Goal: Communication & Community: Participate in discussion

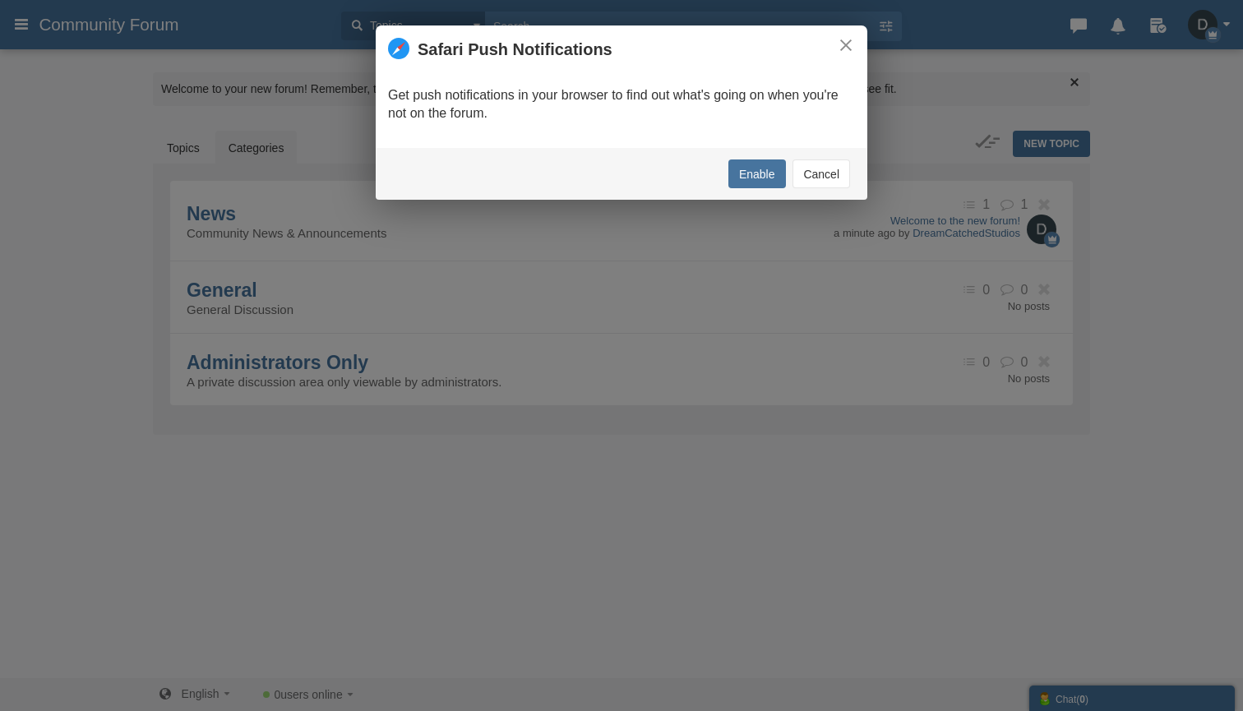
click at [810, 170] on button "Cancel" at bounding box center [821, 173] width 58 height 29
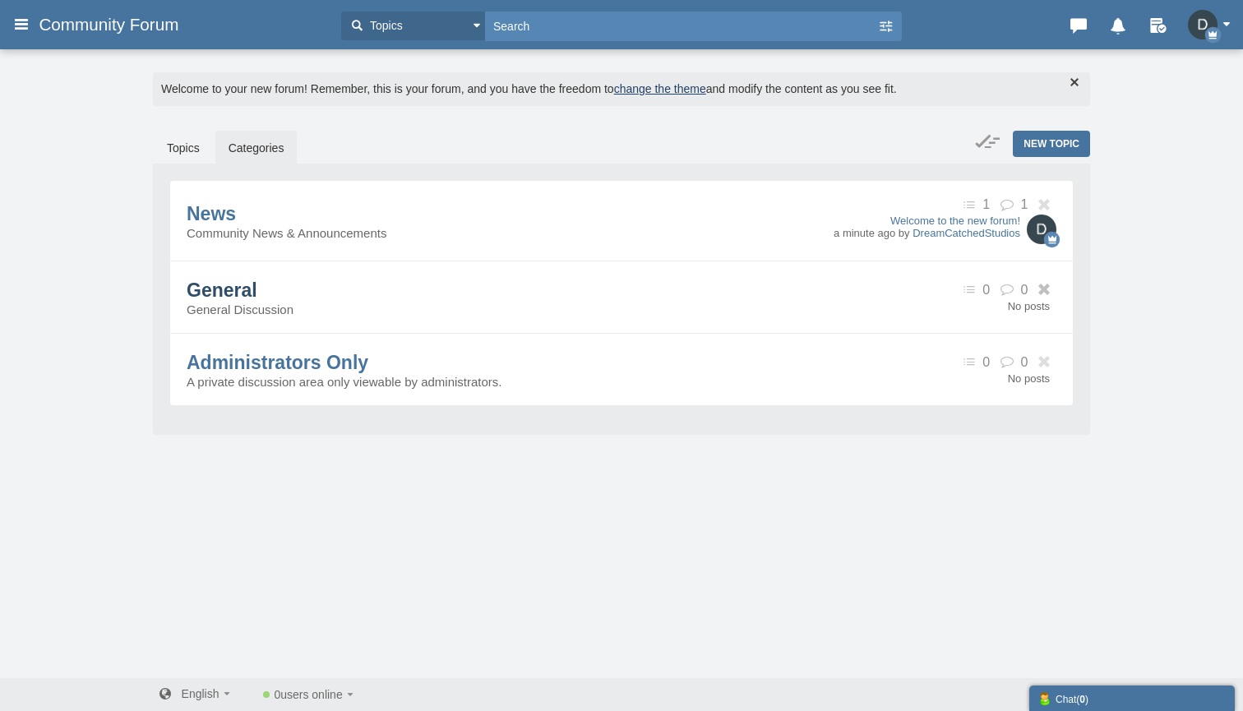
click at [257, 293] on span "General" at bounding box center [222, 289] width 71 height 21
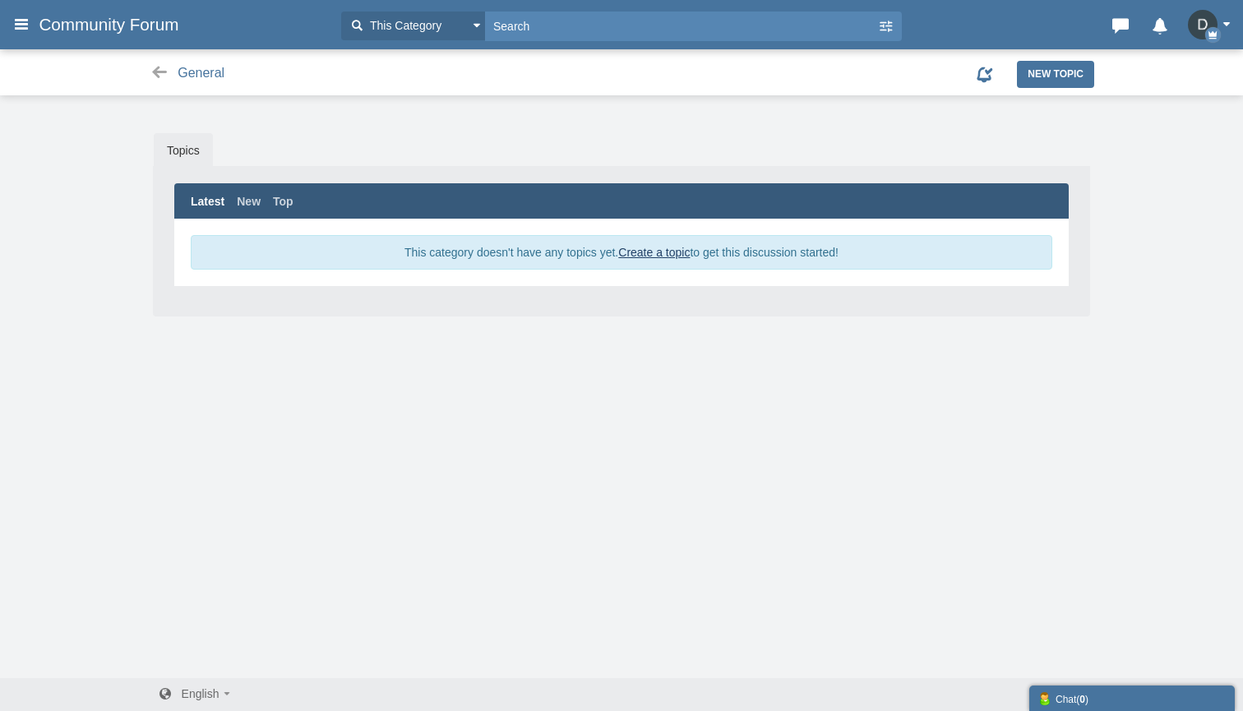
click at [1208, 25] on img "button" at bounding box center [1203, 25] width 30 height 30
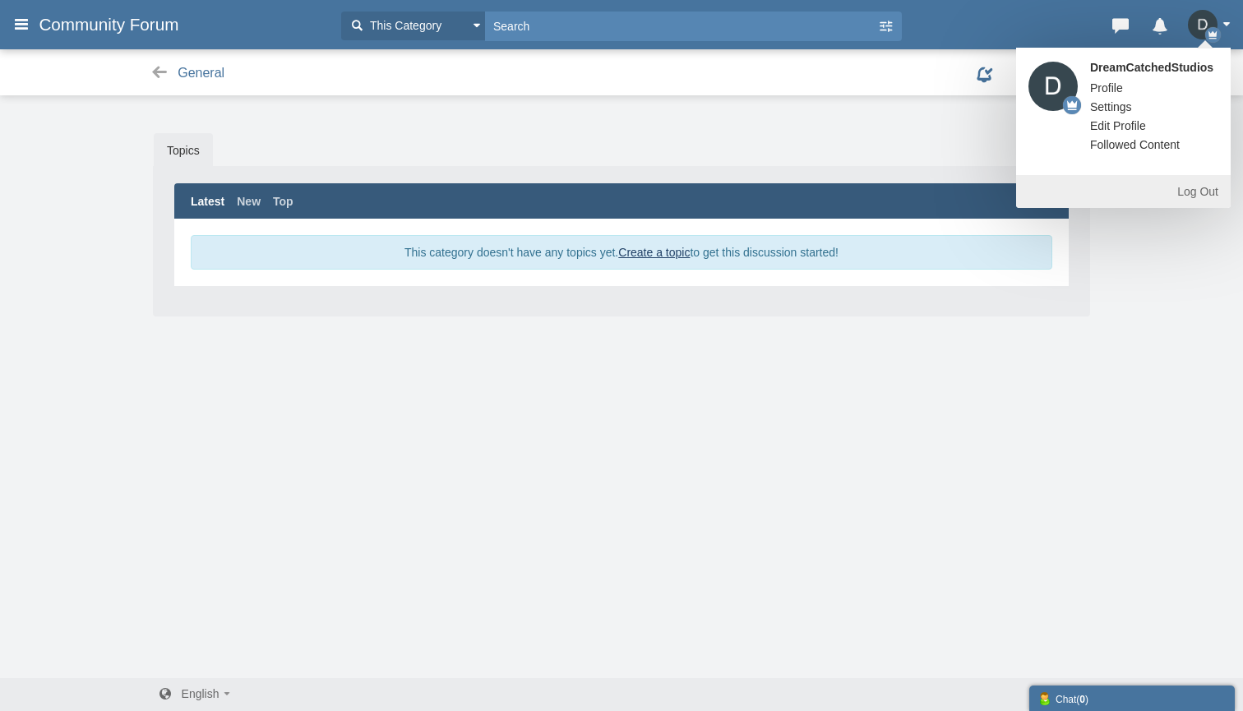
click at [1111, 104] on link "Settings" at bounding box center [1111, 107] width 67 height 16
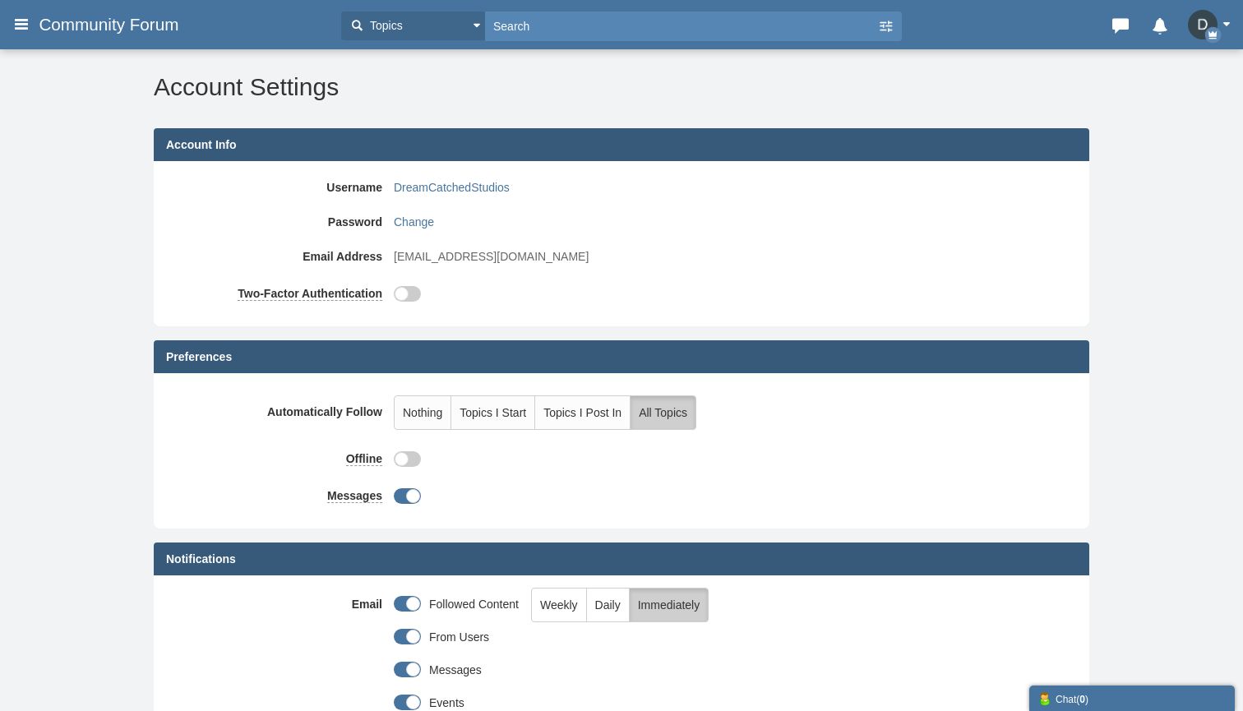
click at [32, 23] on h3 "Community Forum" at bounding box center [181, 25] width 302 height 30
click at [23, 21] on icon at bounding box center [21, 24] width 18 height 30
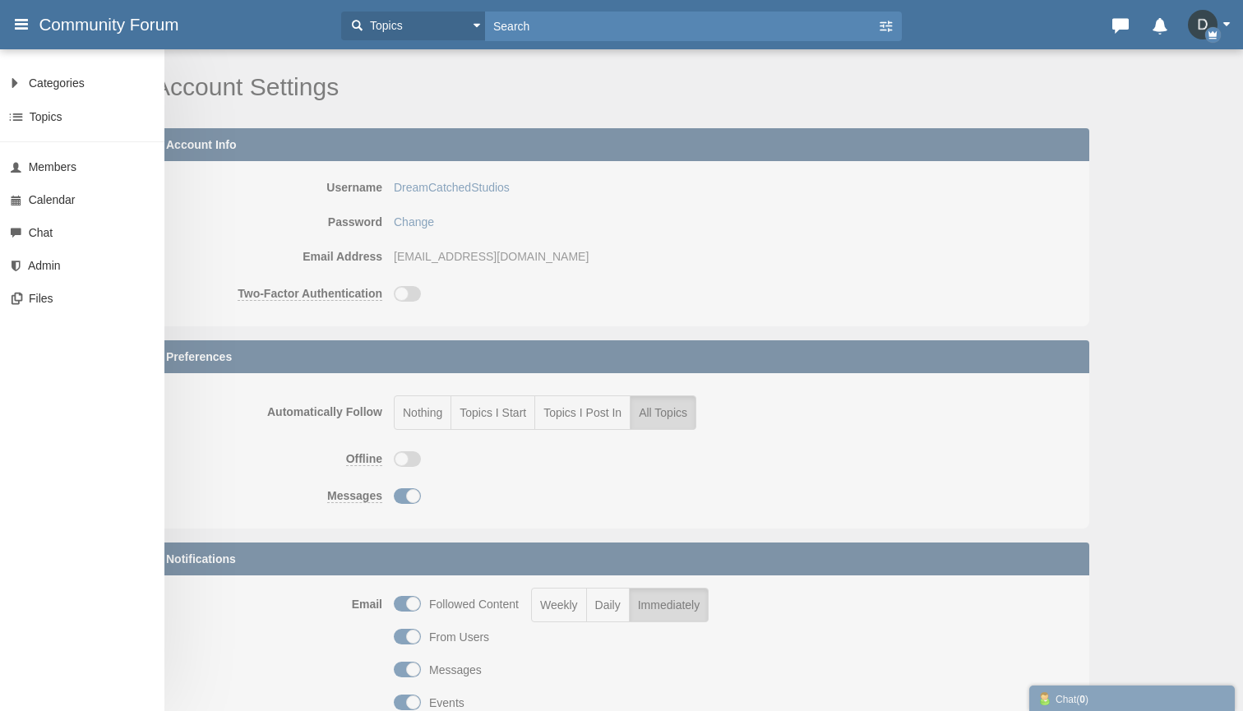
click at [773, 187] on div "Categories All Categories Categories News General Administrators Only Topics Se…" at bounding box center [621, 355] width 1243 height 711
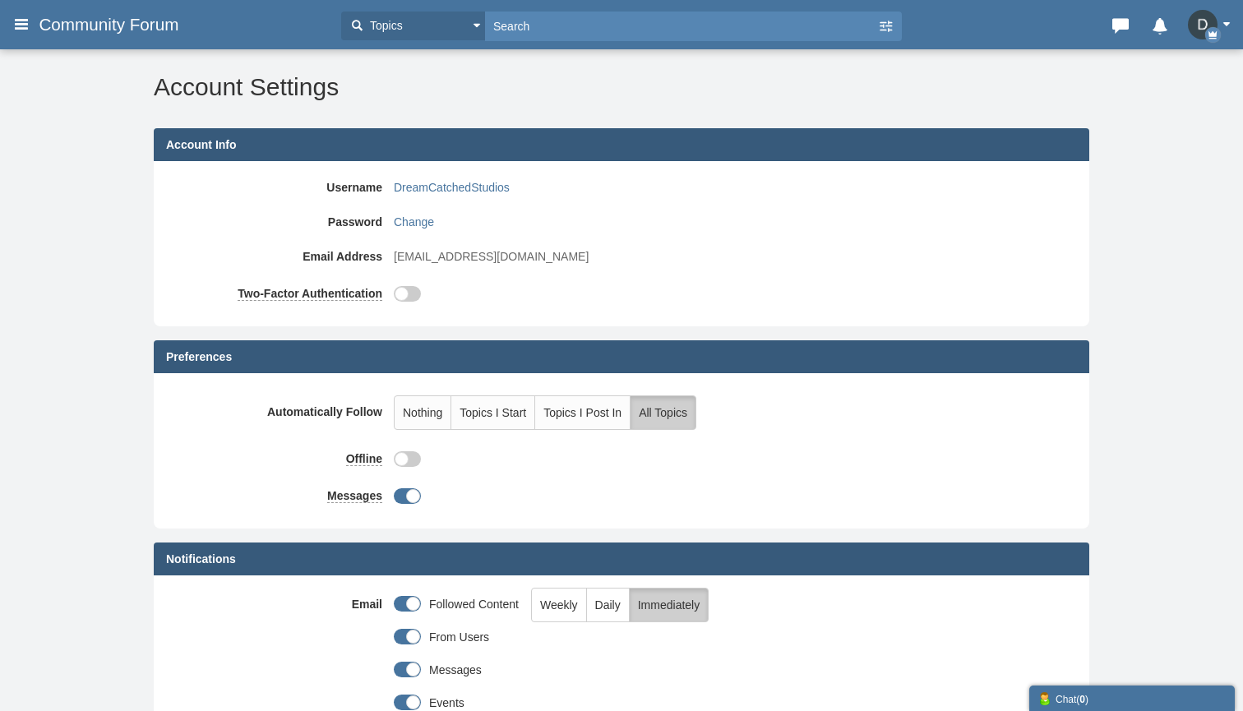
click at [1218, 21] on button "button" at bounding box center [1213, 25] width 51 height 30
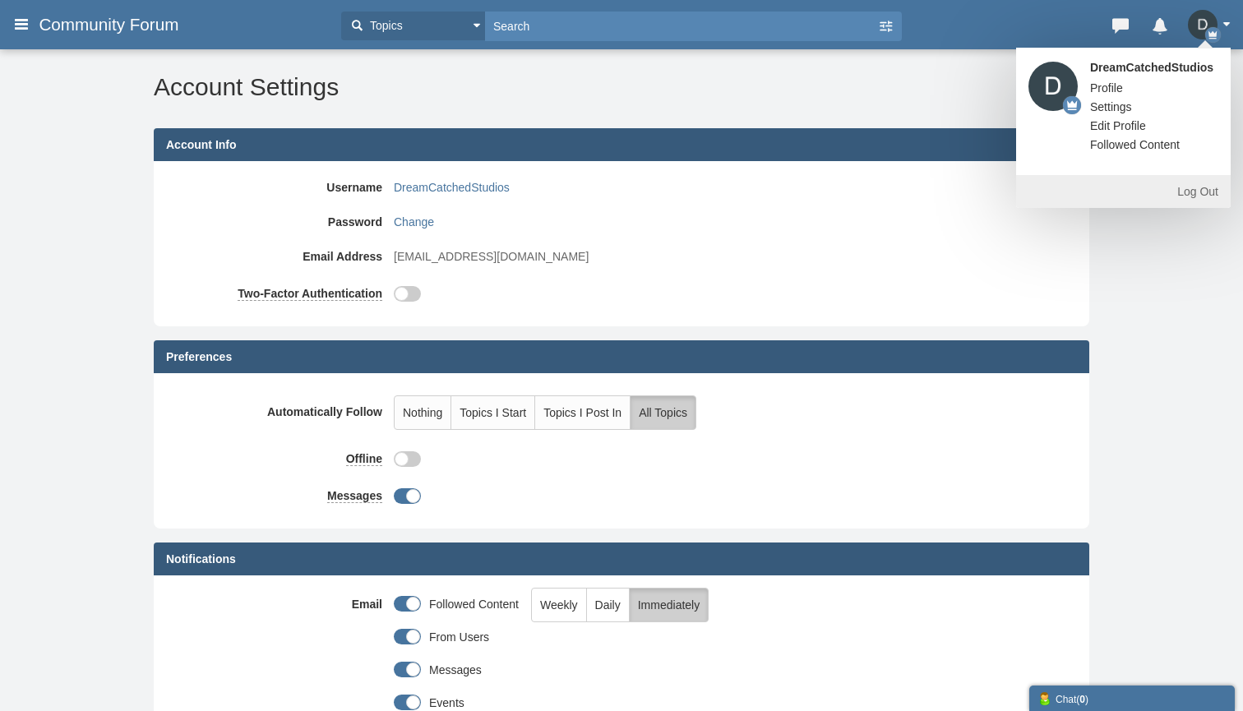
click at [944, 154] on div "Account Info" at bounding box center [621, 144] width 935 height 33
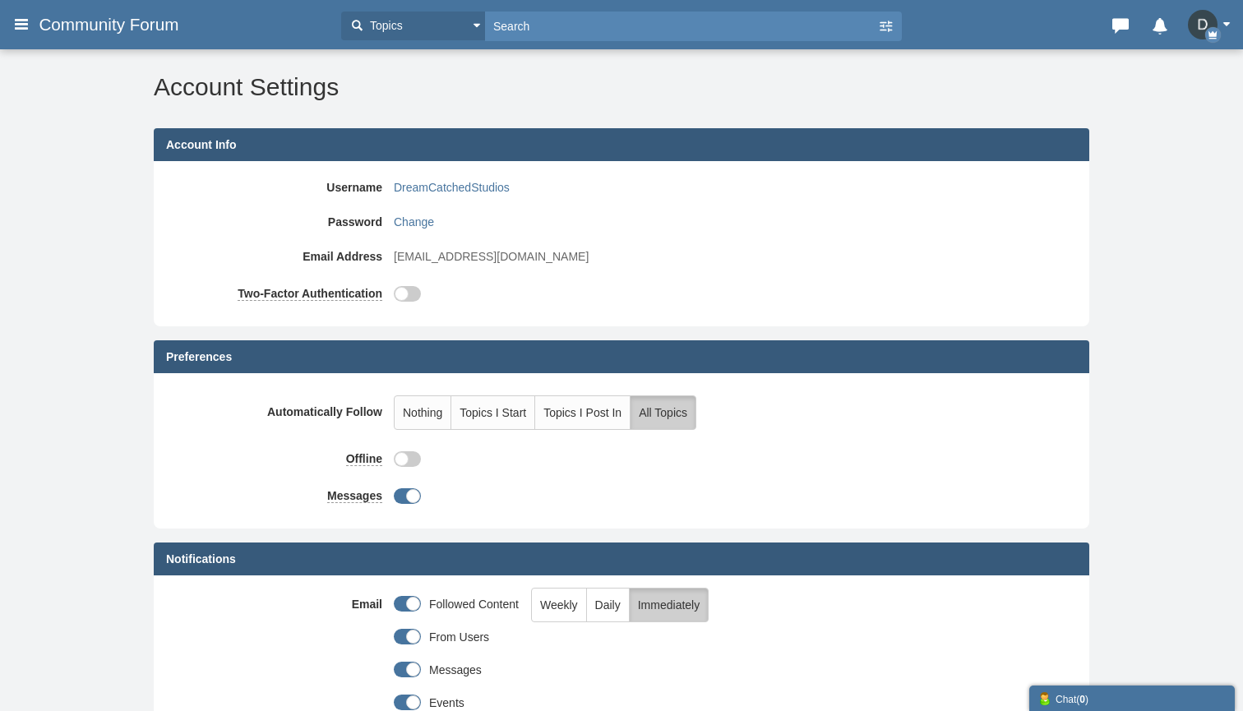
click at [72, 16] on span "Community Forum" at bounding box center [115, 25] width 152 height 20
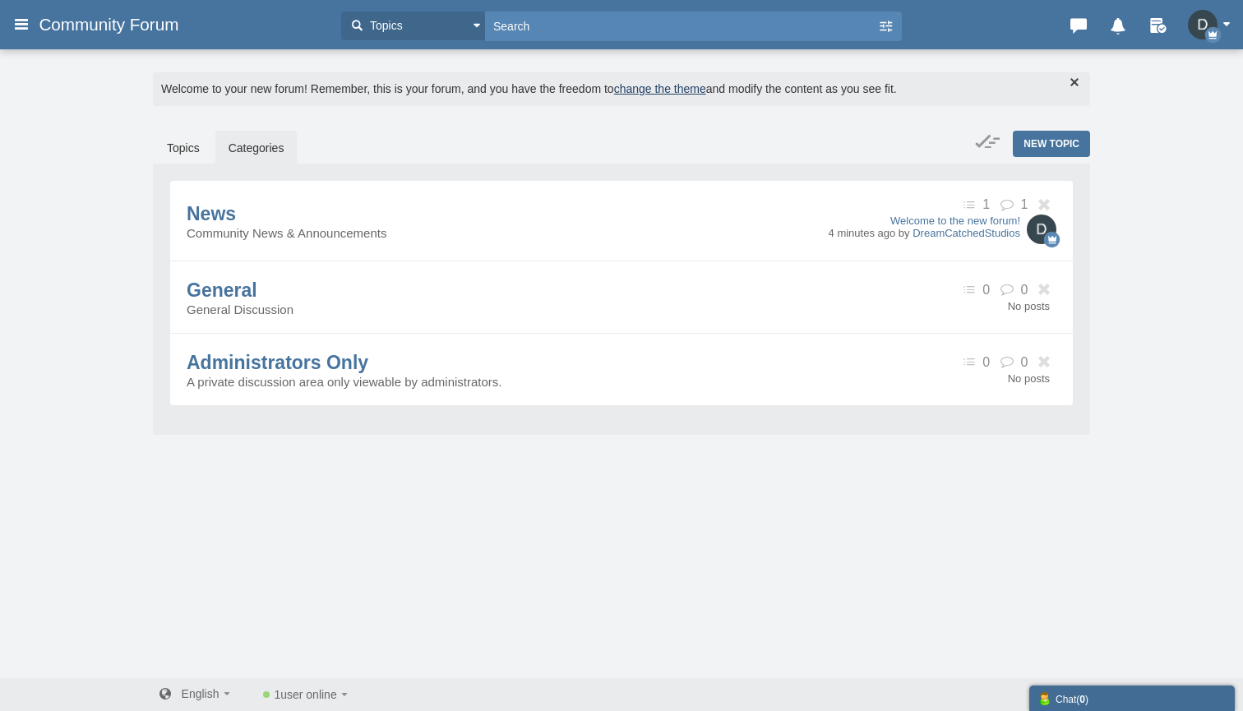
click at [1069, 697] on div "Chat ( 0 )" at bounding box center [1131, 698] width 189 height 17
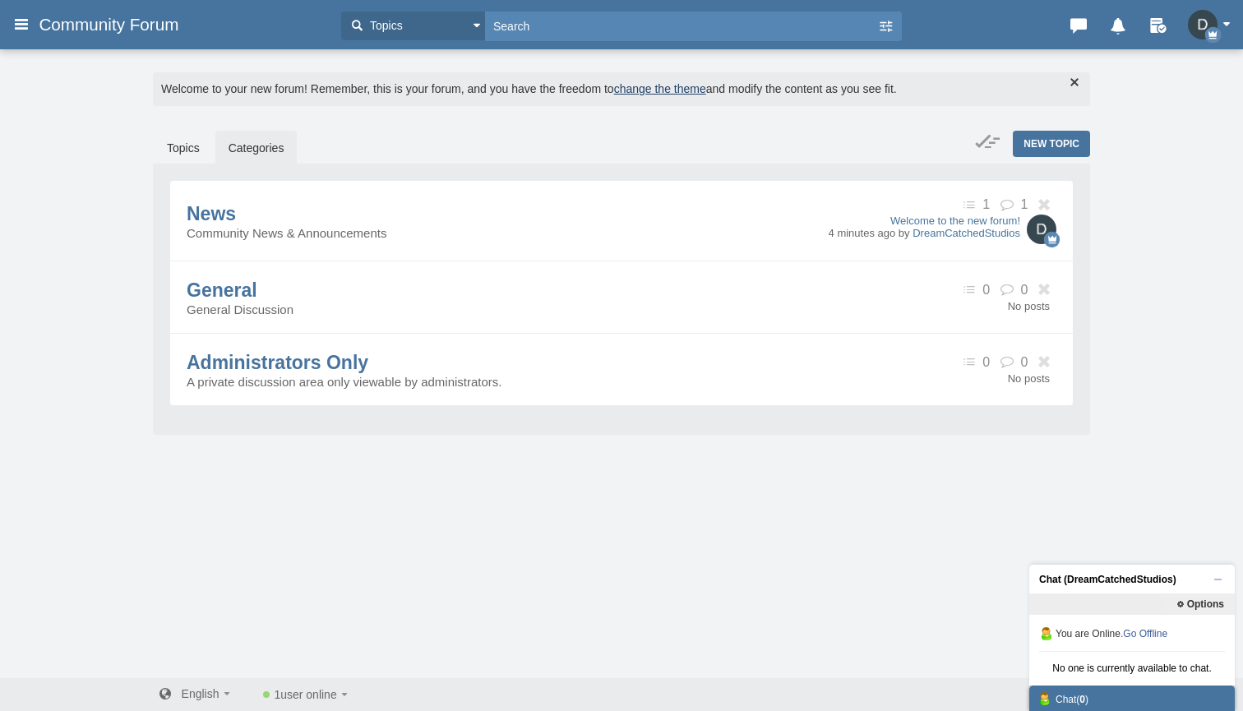
click at [796, 551] on div "Messages are turned off. Enable them to send or receive messages. Enable Messag…" at bounding box center [621, 363] width 1243 height 630
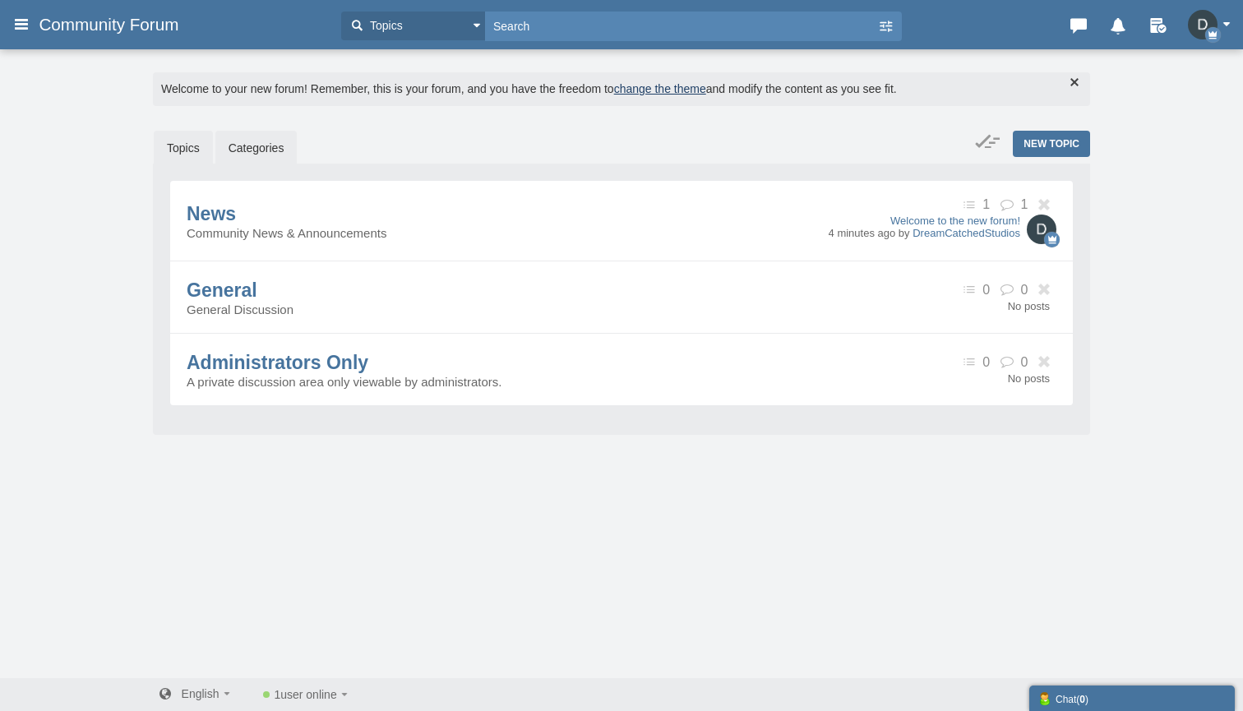
click at [185, 144] on link "Topics" at bounding box center [183, 148] width 59 height 35
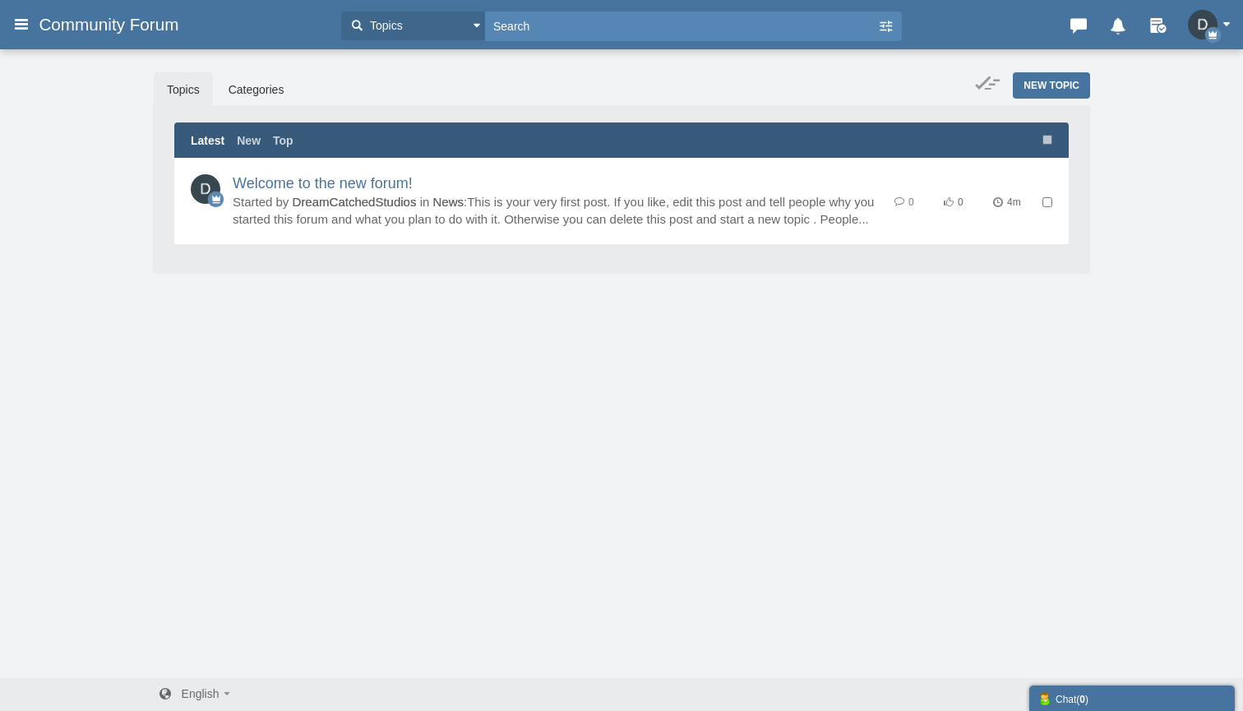
click at [1038, 210] on span "4m" at bounding box center [1017, 203] width 49 height 14
click at [1064, 80] on span "New Topic" at bounding box center [1051, 86] width 56 height 12
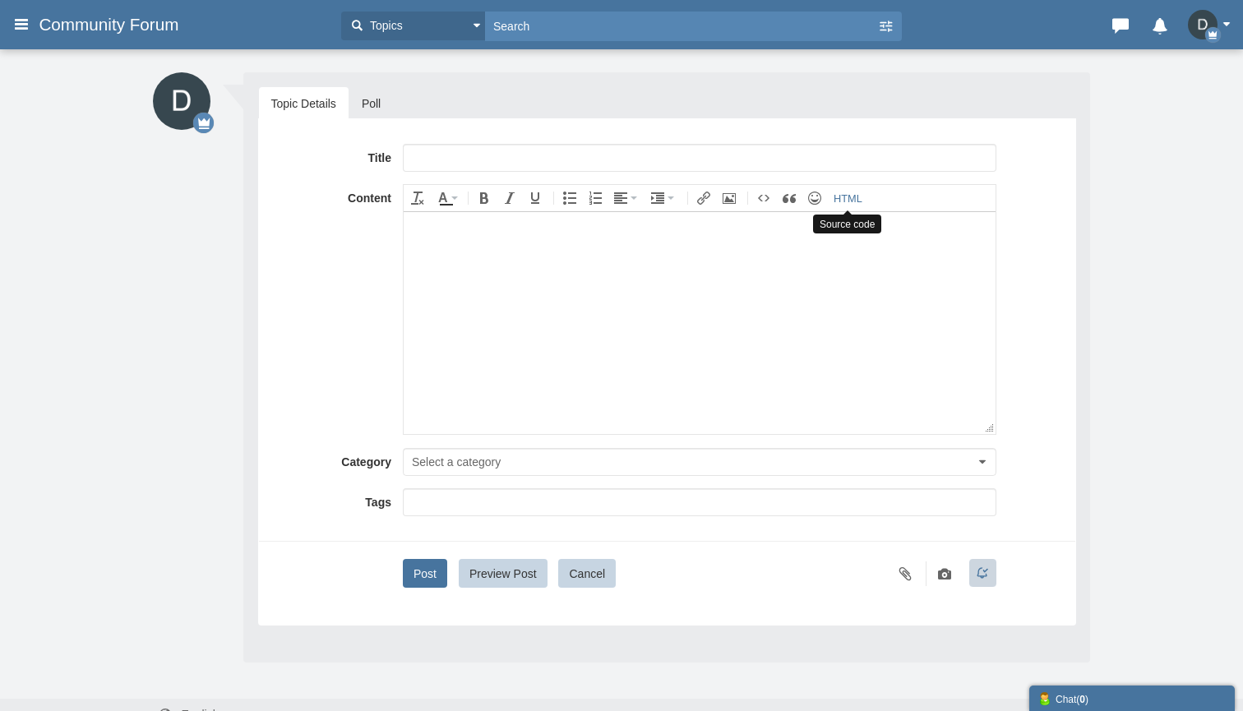
click at [853, 203] on icon "Source code" at bounding box center [847, 198] width 29 height 13
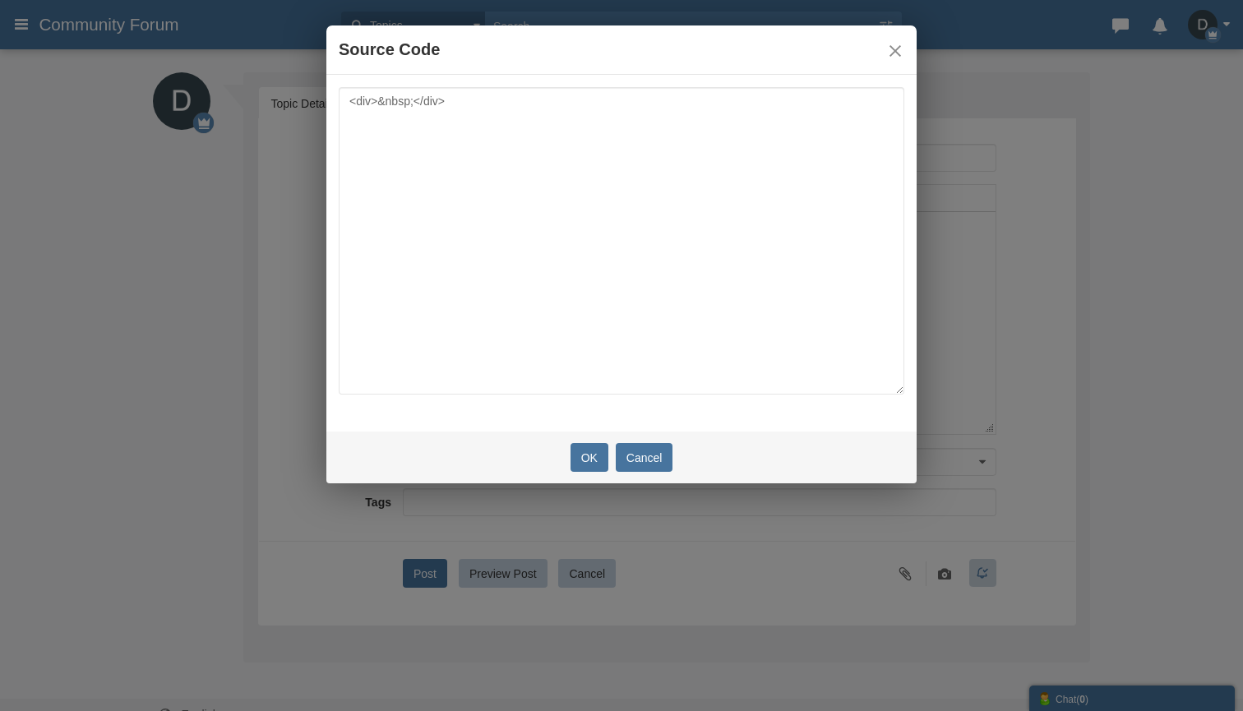
click at [656, 451] on button "Cancel" at bounding box center [645, 457] width 58 height 29
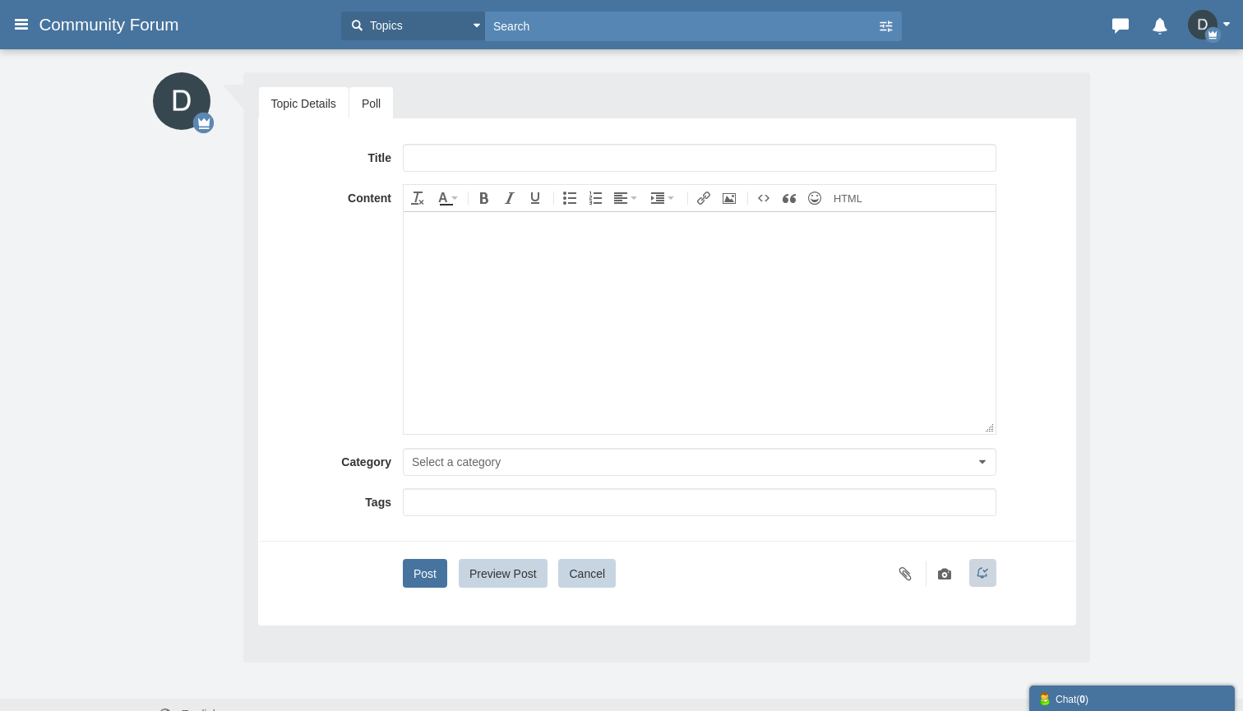
click at [372, 87] on link "Poll" at bounding box center [371, 103] width 44 height 33
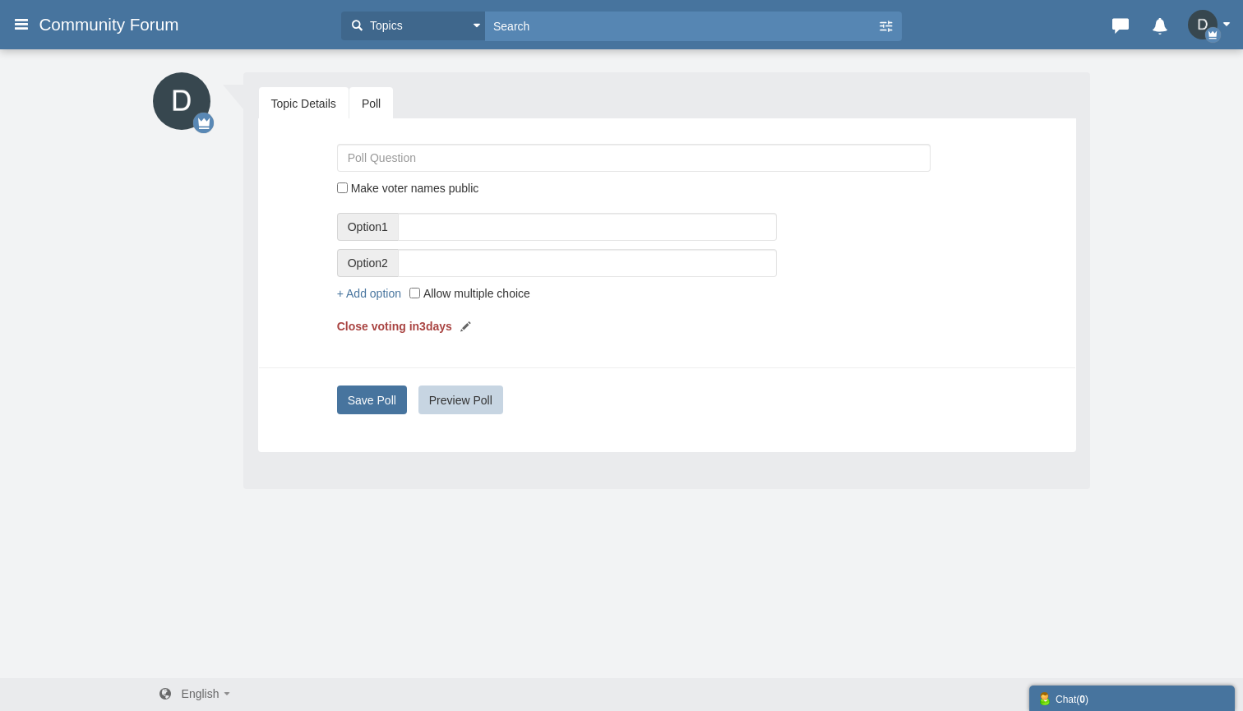
click at [298, 105] on link "Topic Details" at bounding box center [304, 103] width 90 height 33
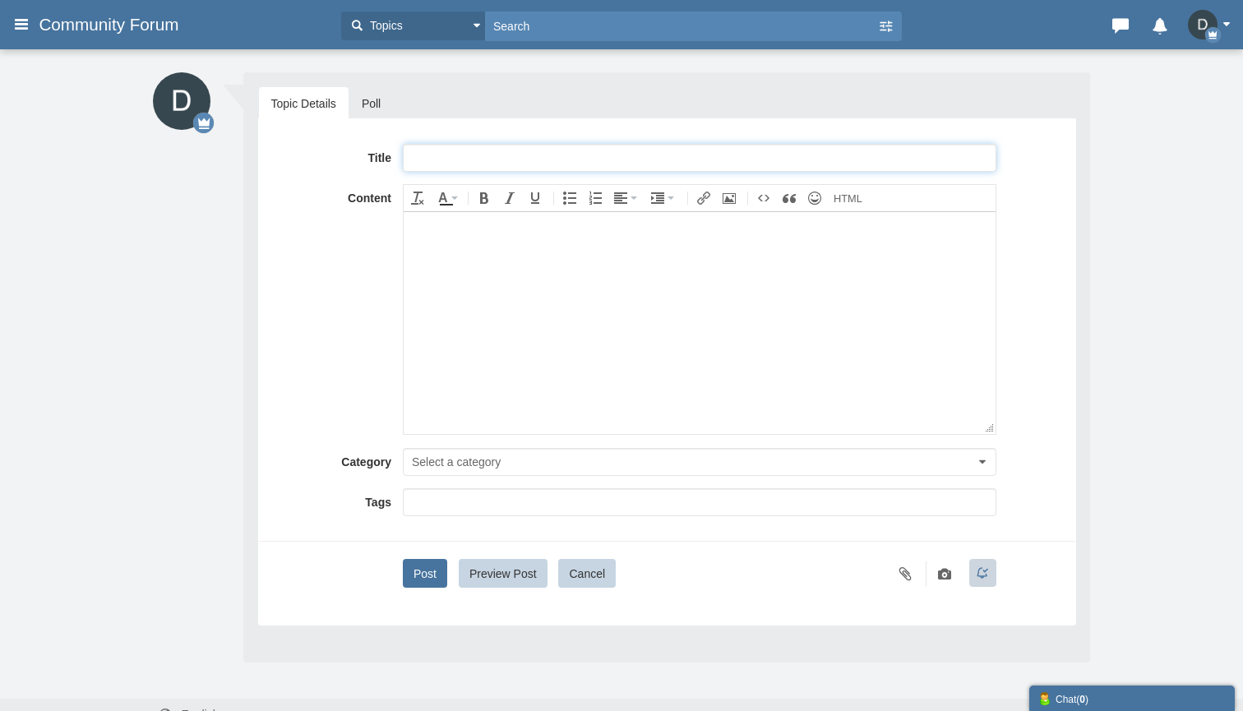
click at [446, 155] on input "text" at bounding box center [699, 158] width 593 height 28
click at [524, 294] on body at bounding box center [699, 322] width 592 height 222
